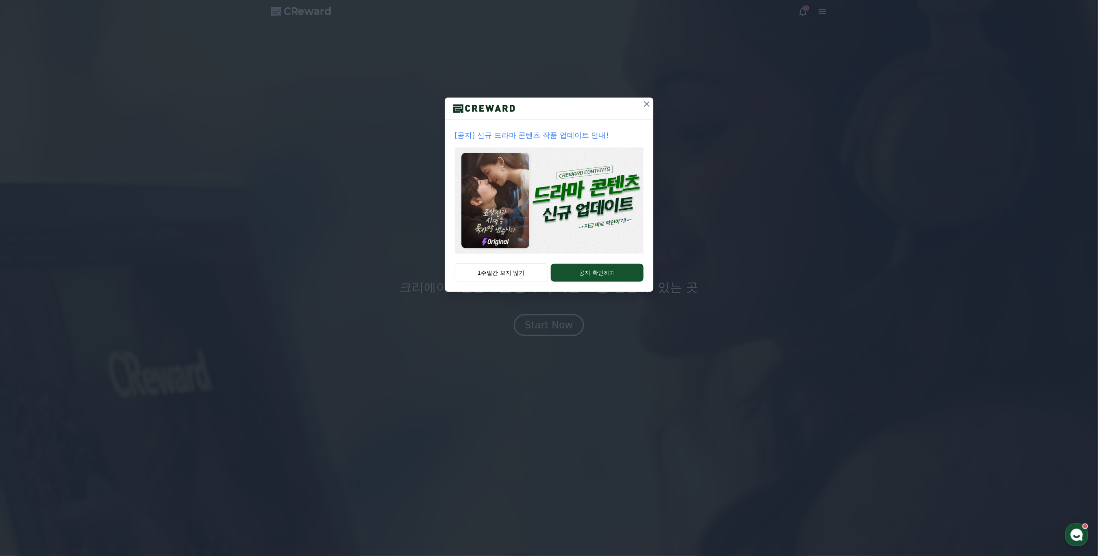
click at [646, 105] on icon at bounding box center [647, 104] width 10 height 10
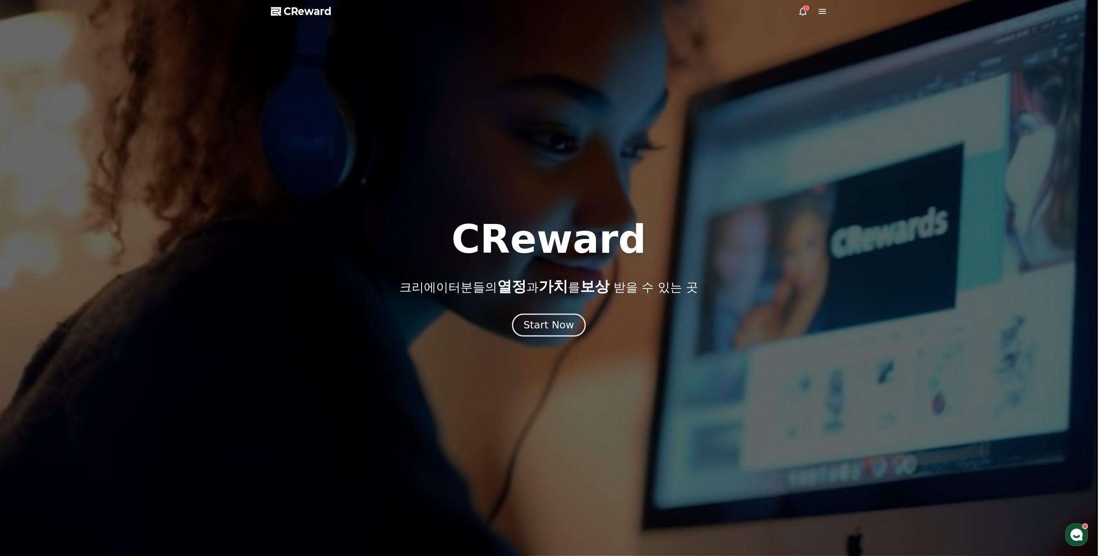
click at [570, 334] on button "Start Now" at bounding box center [549, 325] width 74 height 23
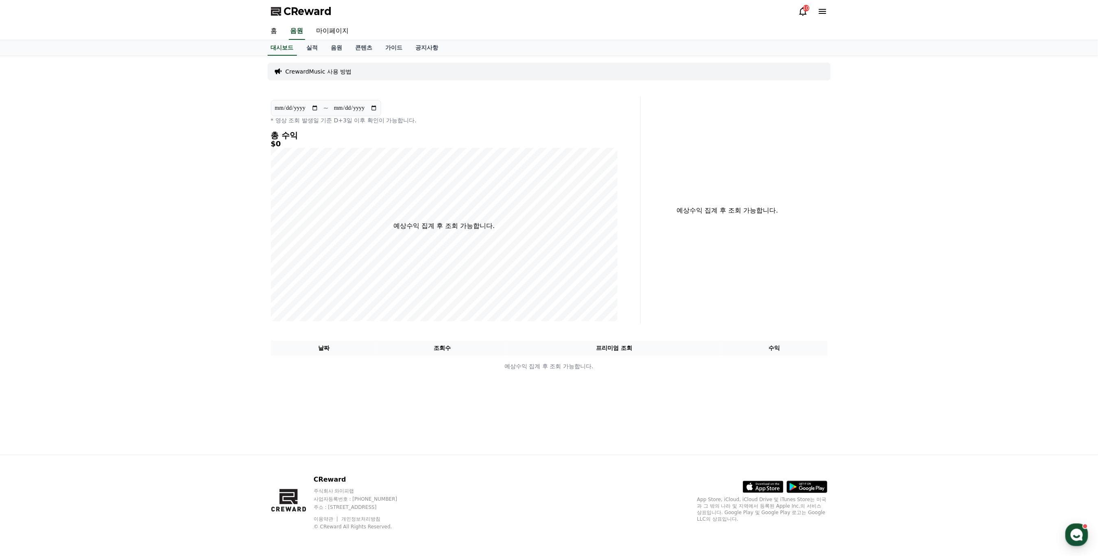
click at [803, 13] on icon at bounding box center [803, 12] width 10 height 10
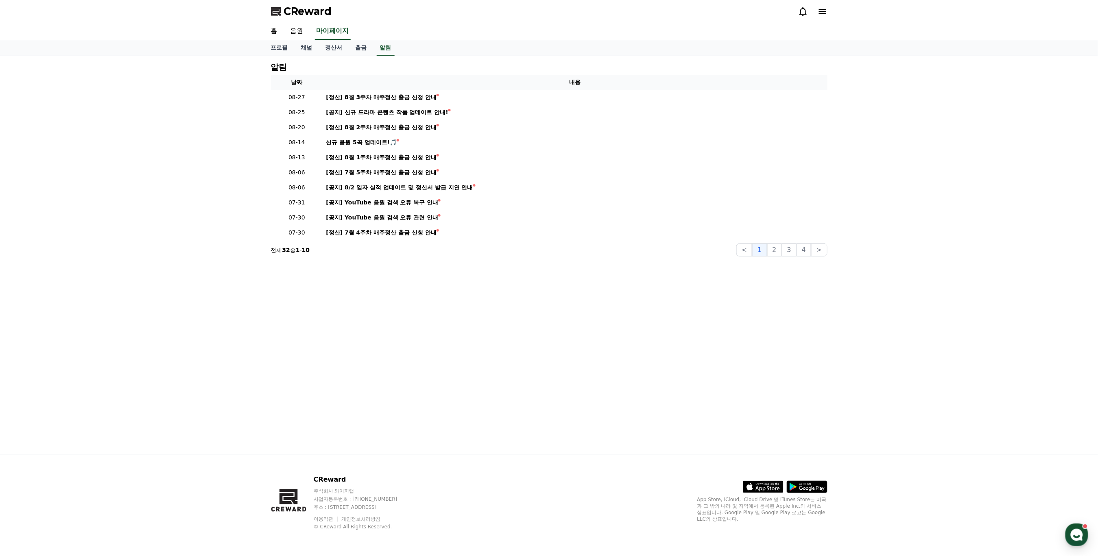
click at [826, 13] on icon at bounding box center [823, 12] width 10 height 10
